Goal: Find specific page/section: Find specific page/section

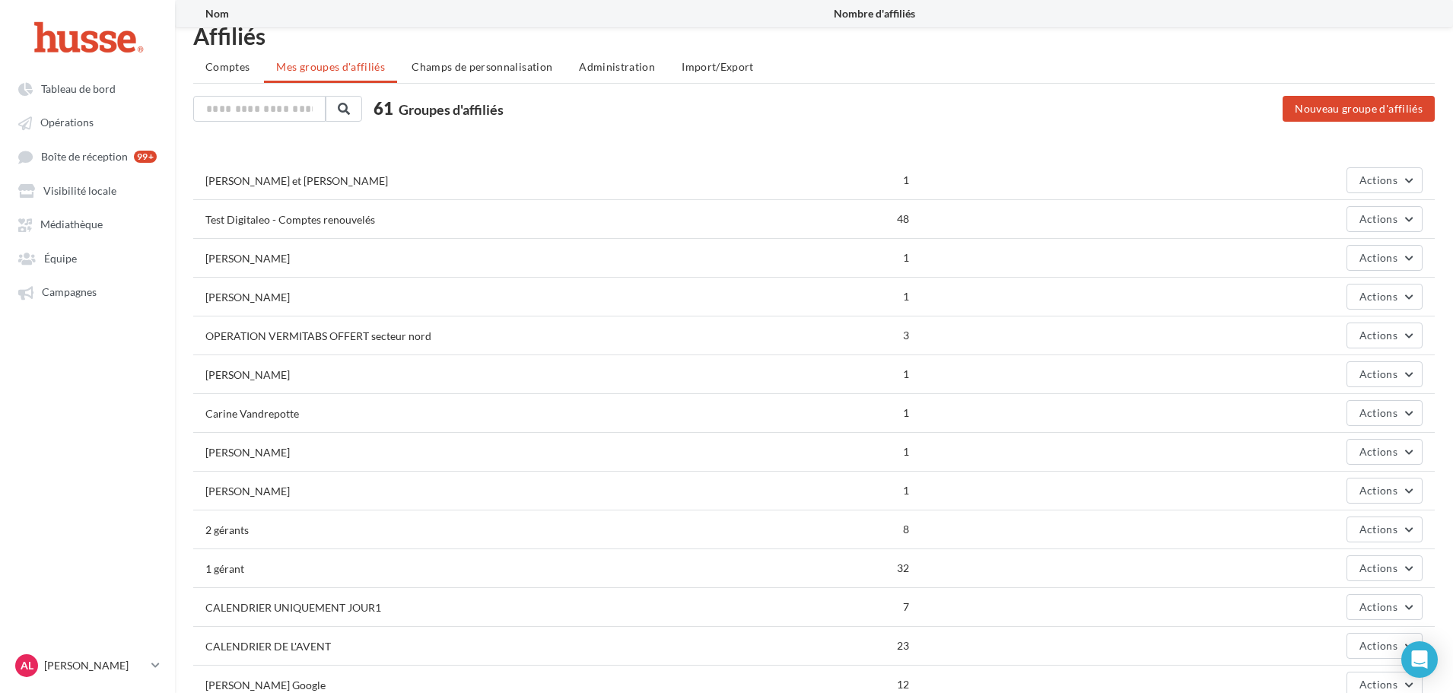
scroll to position [456, 0]
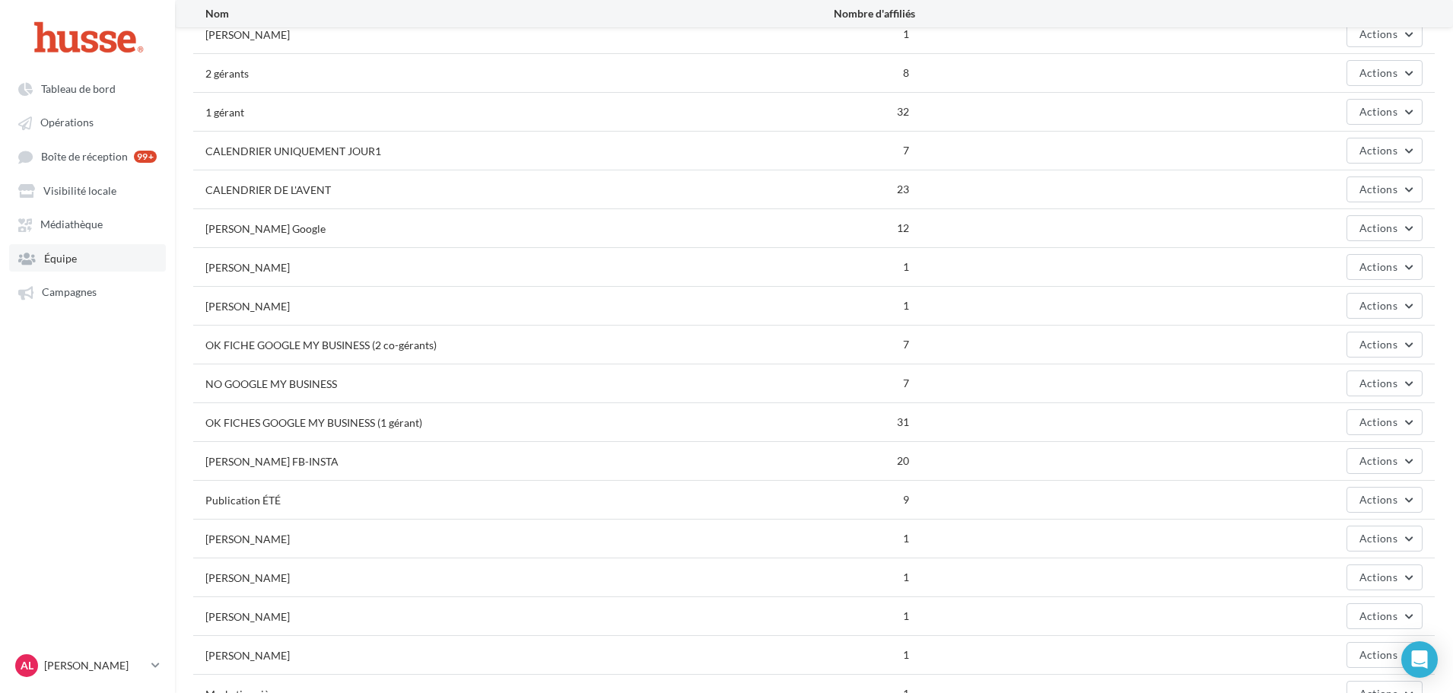
click at [82, 259] on link "Équipe" at bounding box center [87, 257] width 157 height 27
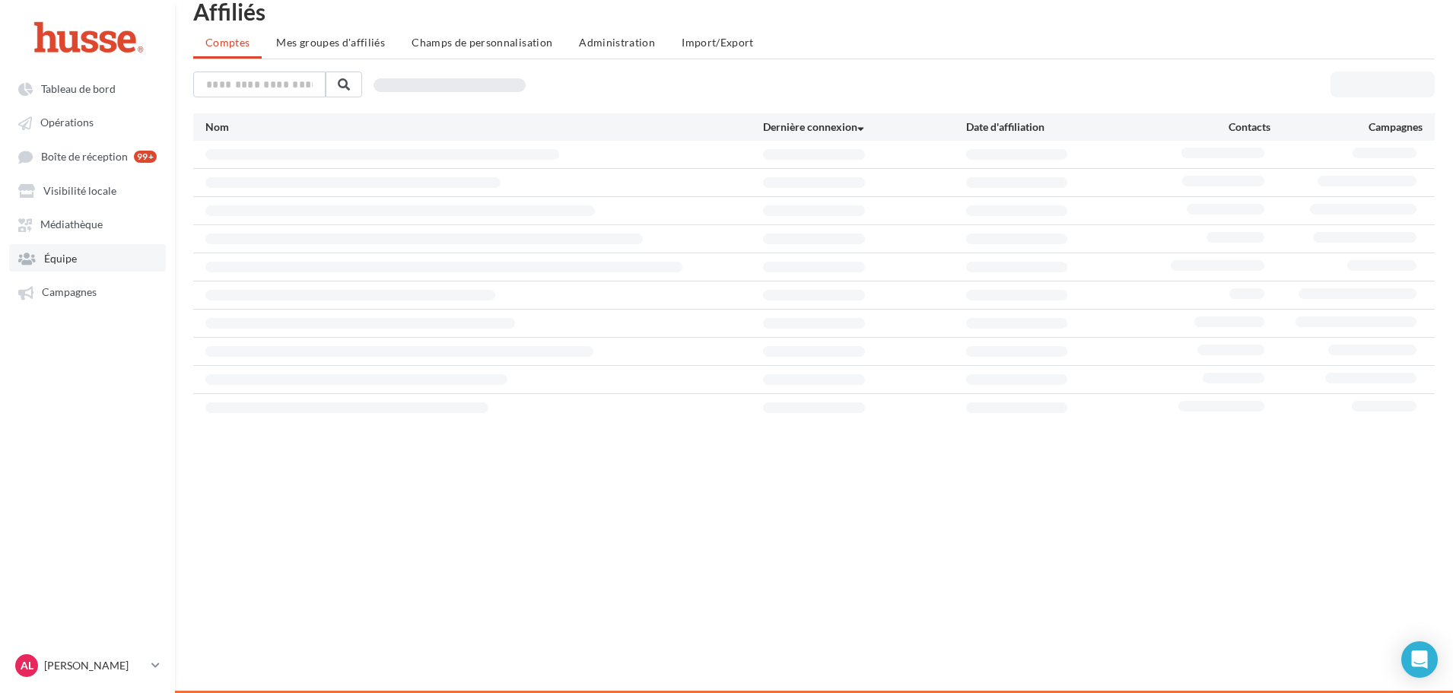
scroll to position [24, 0]
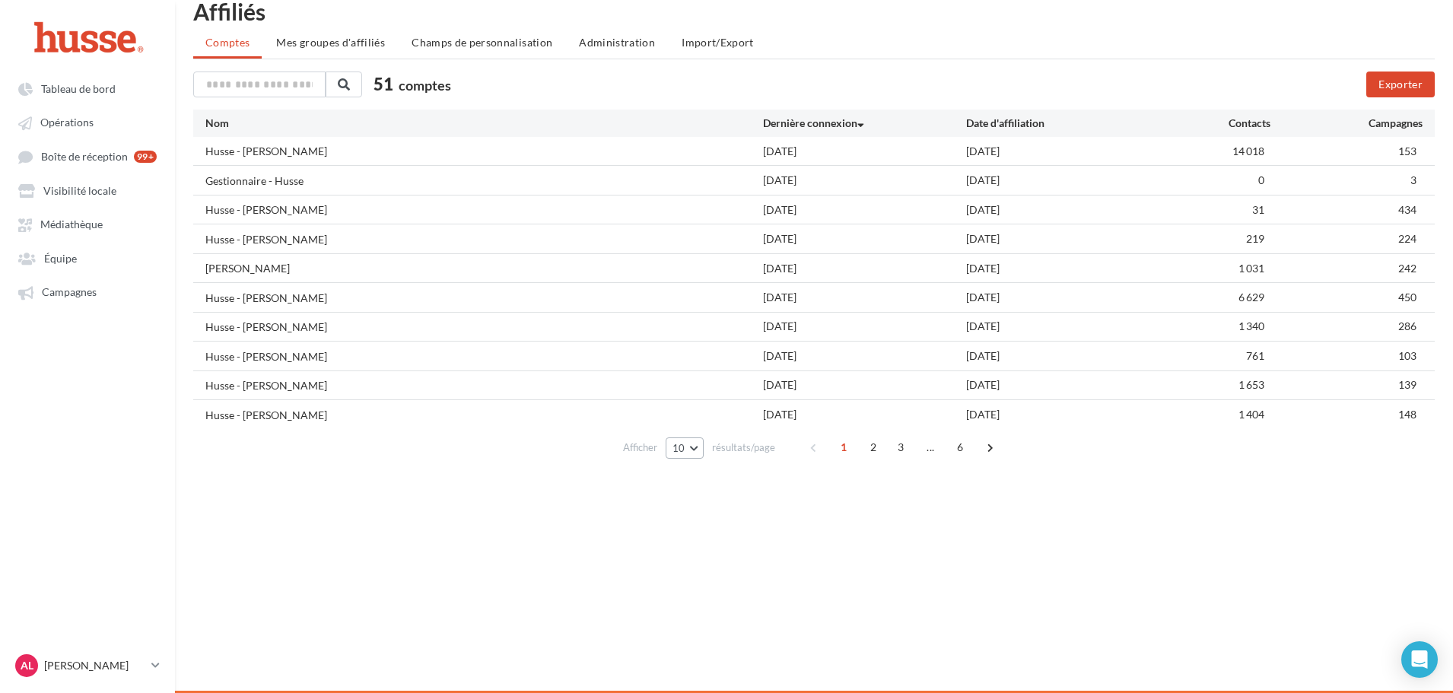
click at [670, 446] on button "10" at bounding box center [685, 447] width 39 height 21
click at [706, 548] on button "100" at bounding box center [719, 557] width 107 height 27
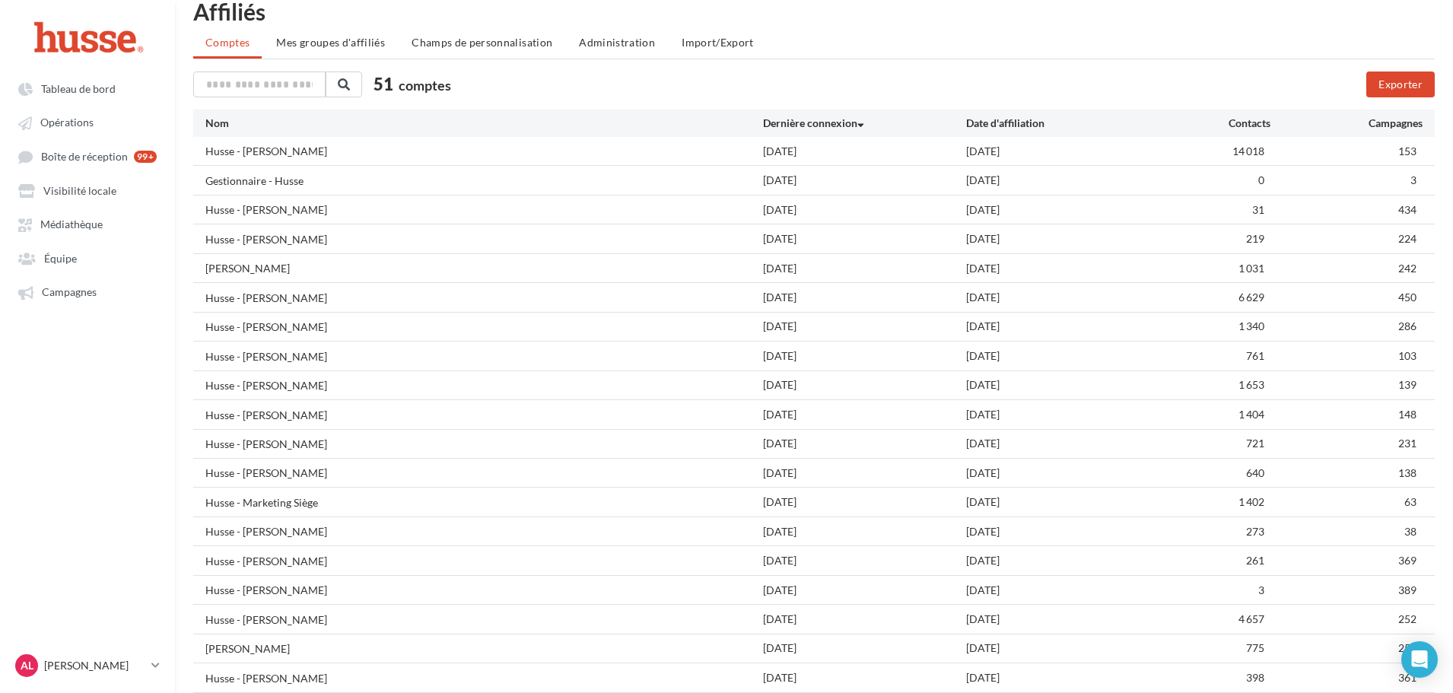
click at [166, 662] on div "AL Axelle Lavigne axelle.l" at bounding box center [87, 666] width 175 height 30
click at [160, 662] on icon at bounding box center [155, 665] width 8 height 13
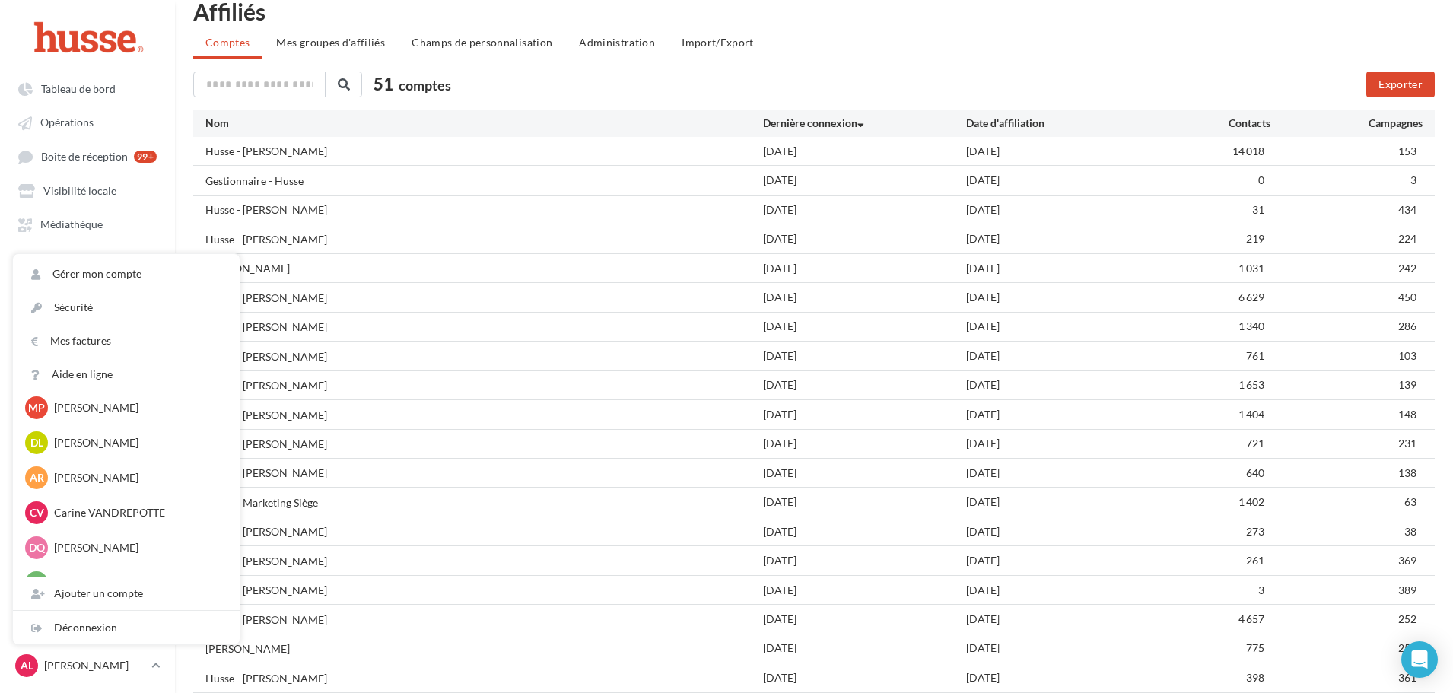
scroll to position [1506, 0]
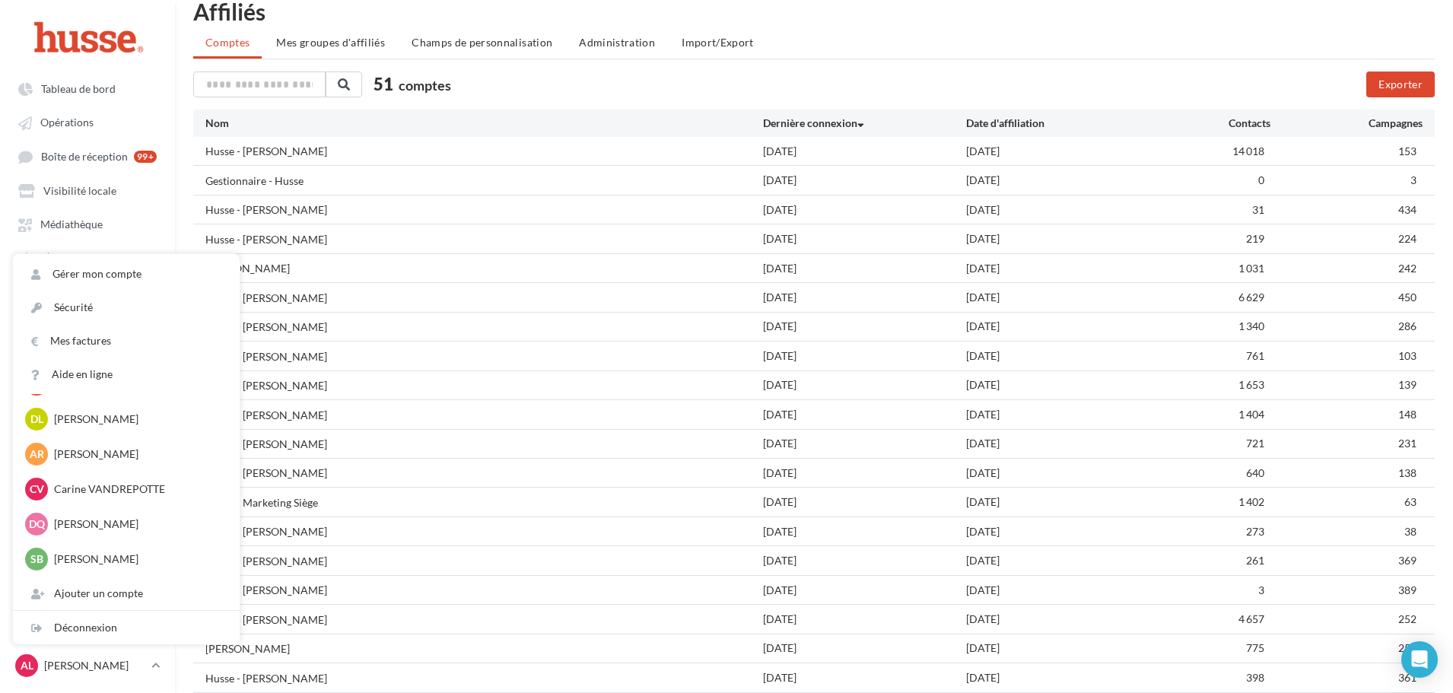
click at [569, 87] on div "51 comptes" at bounding box center [605, 86] width 824 height 29
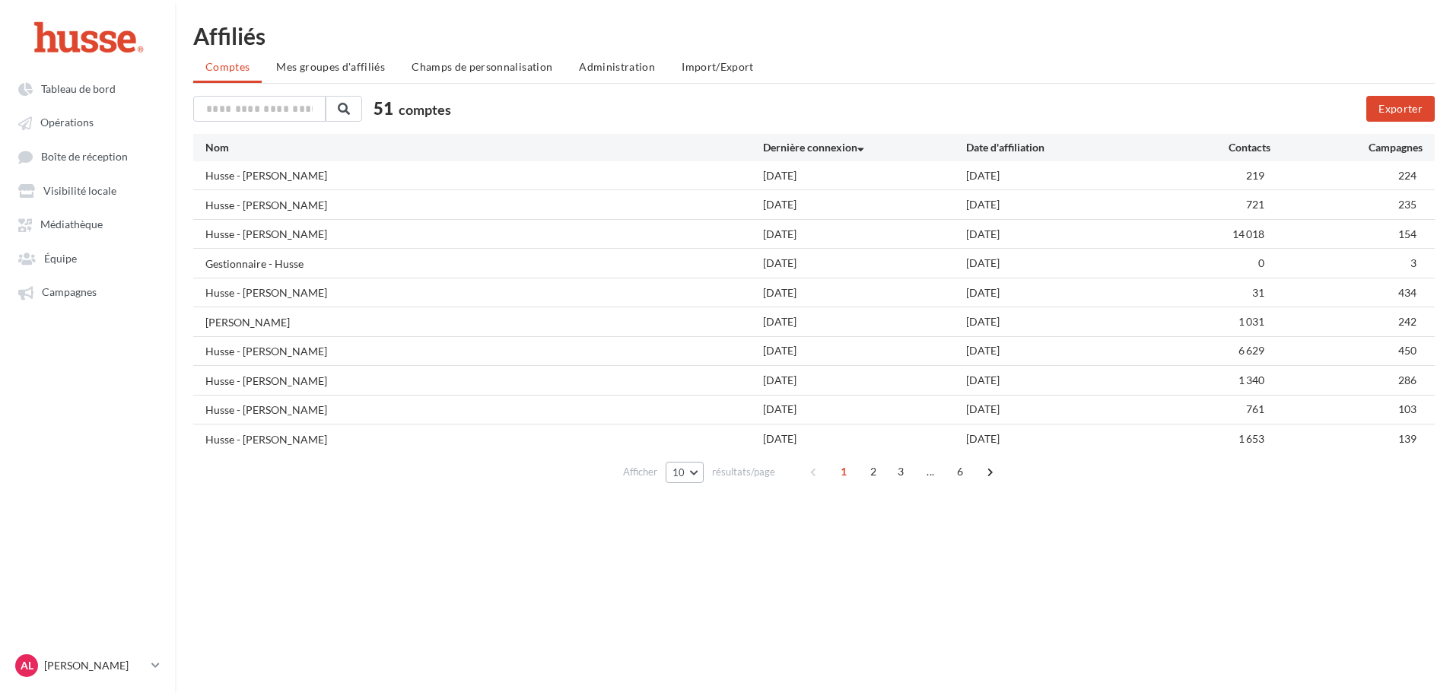
drag, startPoint x: 699, startPoint y: 465, endPoint x: 690, endPoint y: 476, distance: 14.6
click at [699, 465] on button "10" at bounding box center [685, 472] width 39 height 21
click at [705, 584] on button "100" at bounding box center [719, 581] width 107 height 27
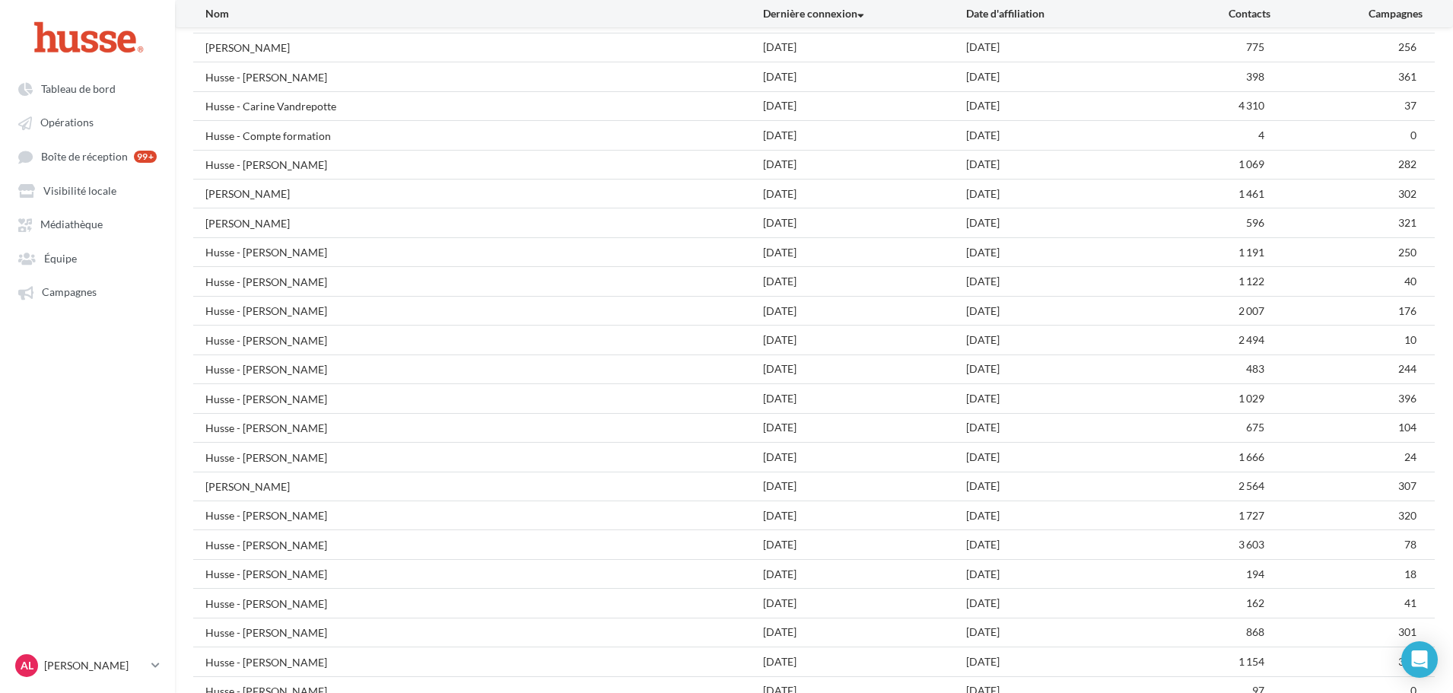
scroll to position [492, 0]
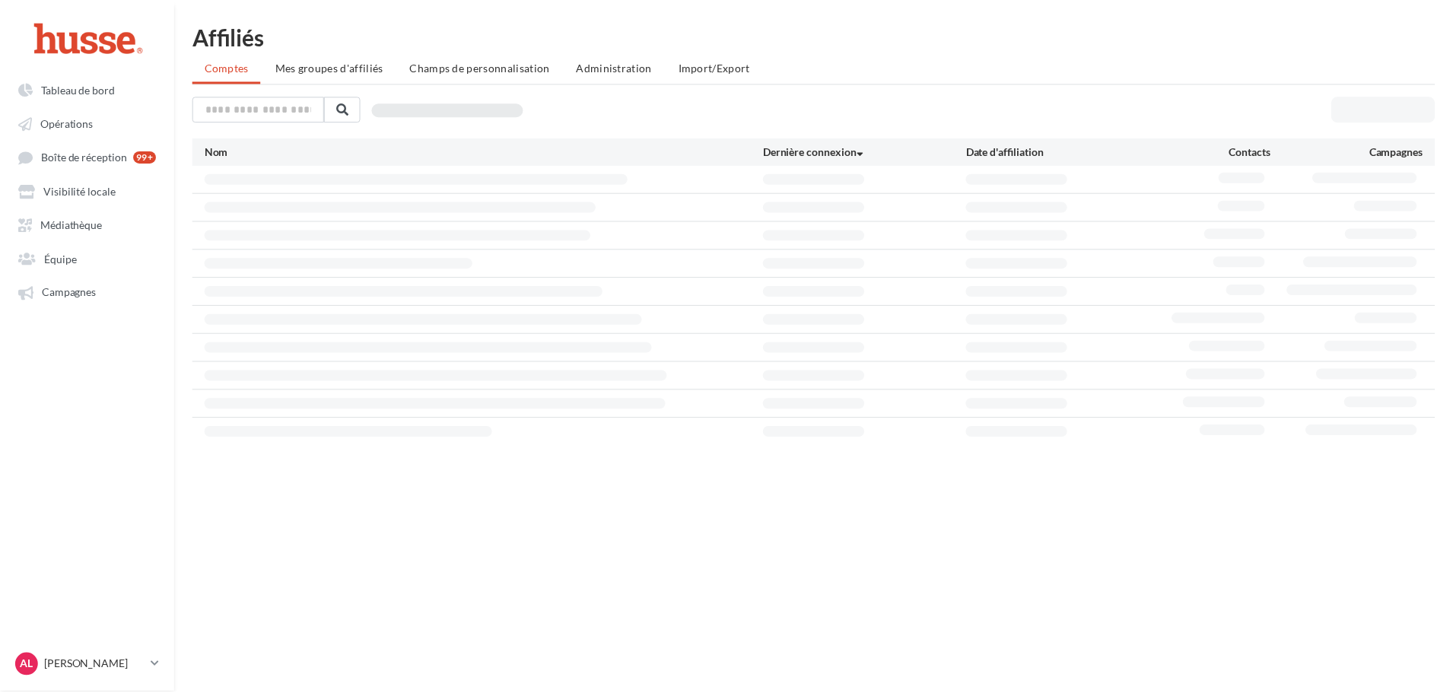
scroll to position [24, 0]
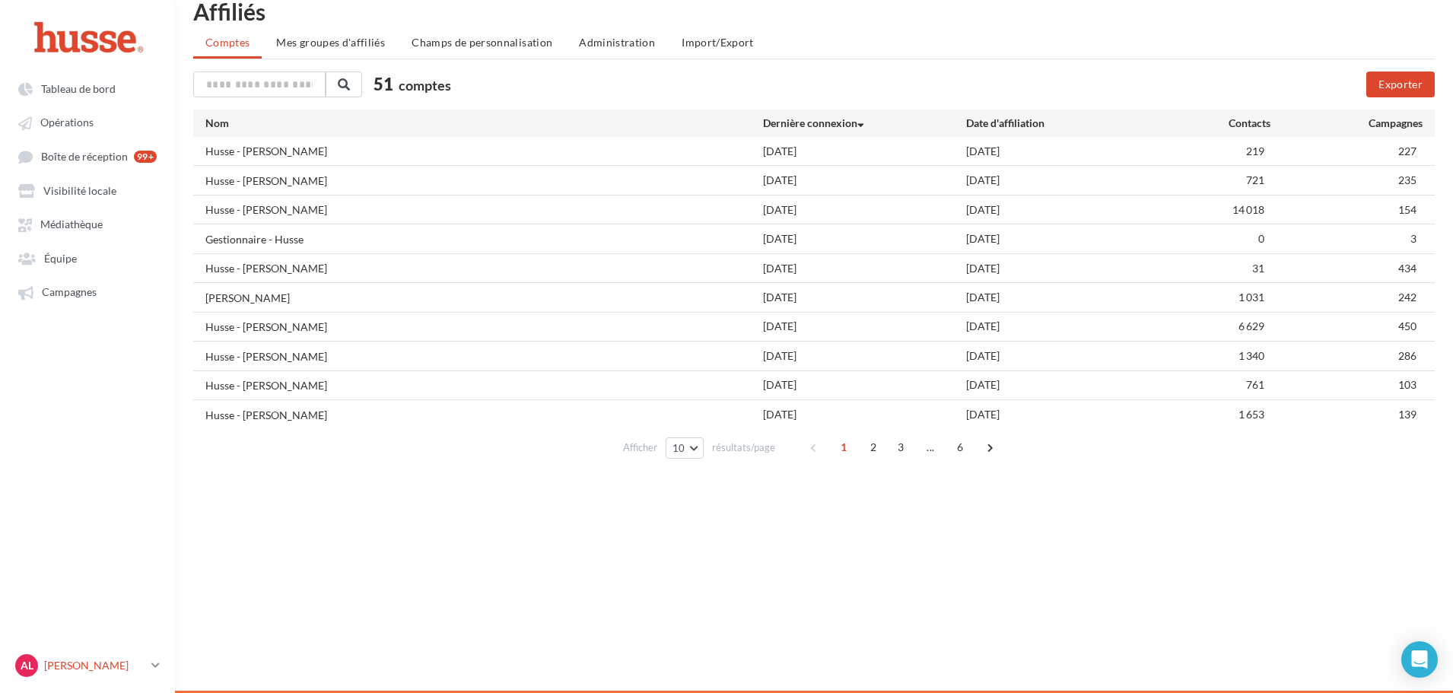
click at [154, 666] on icon at bounding box center [155, 665] width 8 height 13
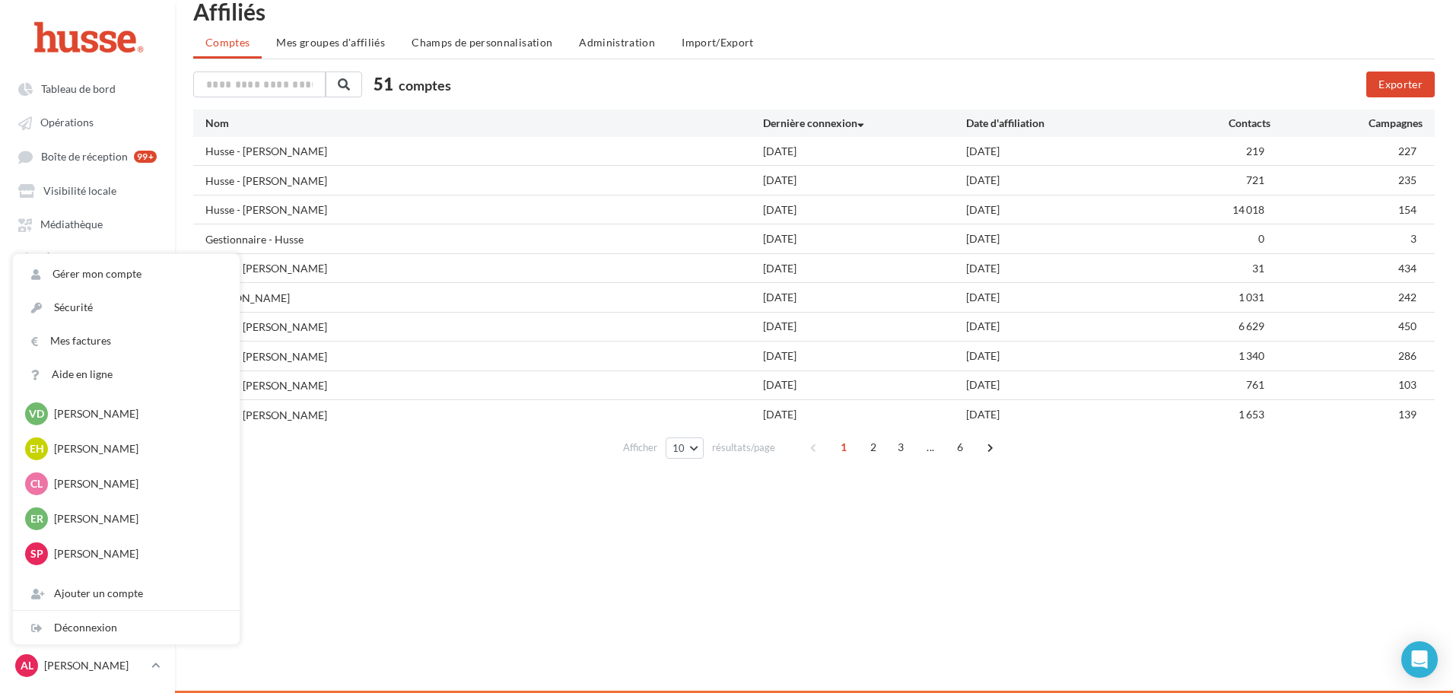
scroll to position [1125, 0]
click at [297, 554] on div "Tableau de bord Opérations Équipe" at bounding box center [726, 346] width 1453 height 693
